Goal: Transaction & Acquisition: Purchase product/service

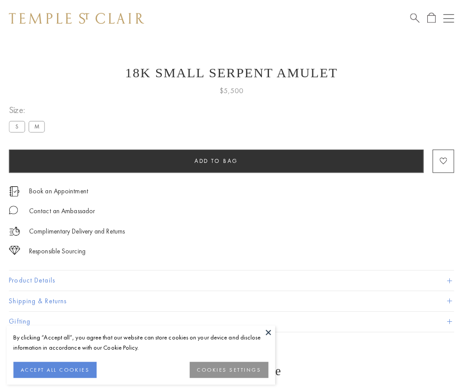
scroll to position [4, 0]
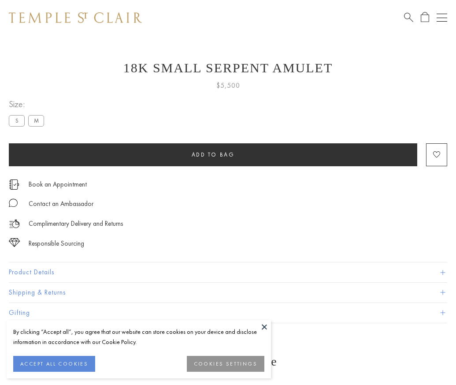
click at [213, 154] on span "Add to bag" at bounding box center [213, 154] width 43 height 7
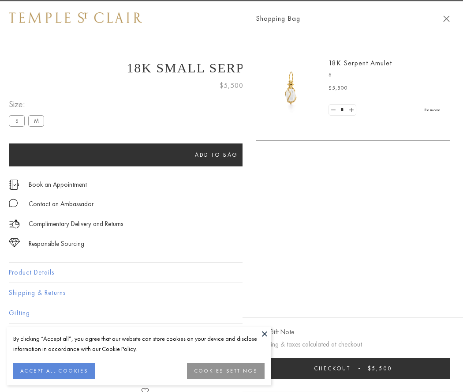
click at [369, 368] on button "Checkout $5,500" at bounding box center [353, 368] width 194 height 21
